Goal: Task Accomplishment & Management: Complete application form

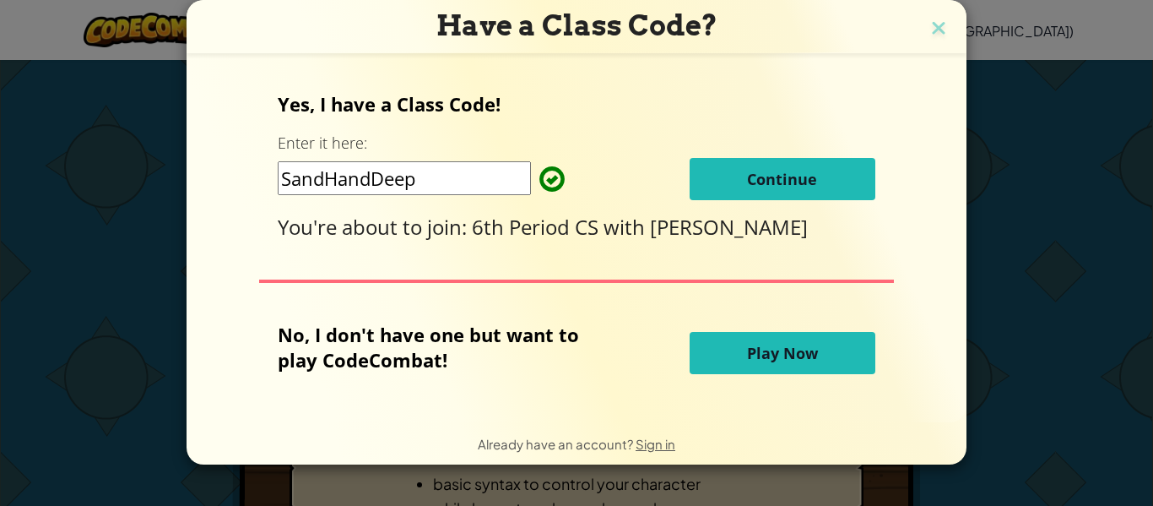
click at [774, 193] on button "Continue" at bounding box center [783, 179] width 186 height 42
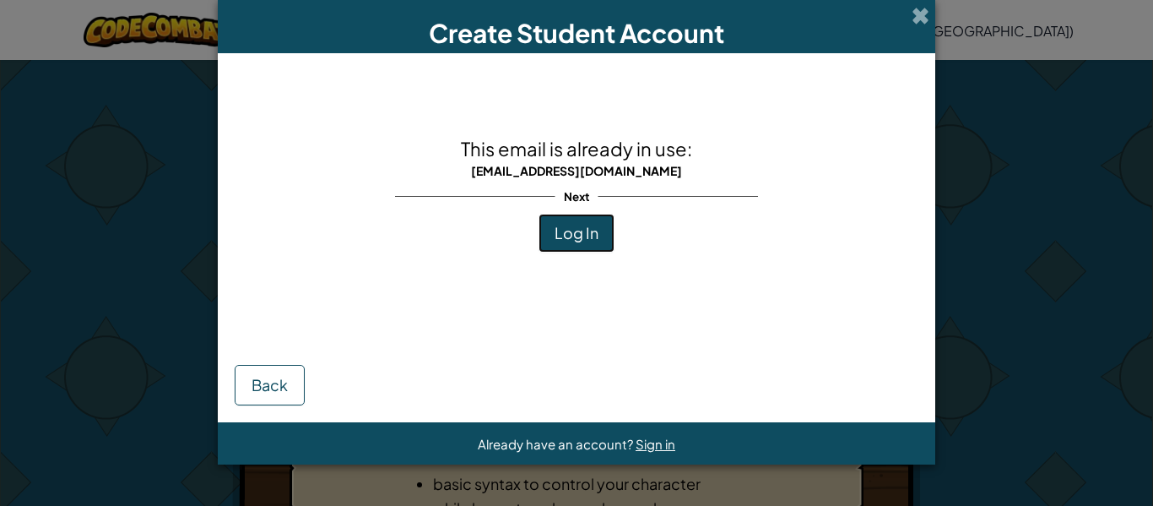
click at [599, 229] on button "Log In" at bounding box center [577, 233] width 76 height 39
